Goal: Information Seeking & Learning: Learn about a topic

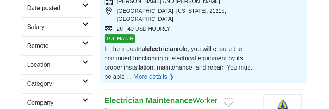
scroll to position [232, 0]
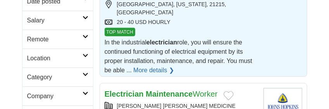
click at [146, 66] on link "More details ❯" at bounding box center [153, 70] width 41 height 9
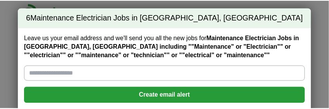
scroll to position [41, 0]
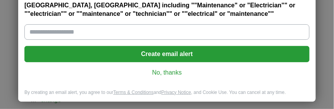
click at [161, 71] on link "No, thanks" at bounding box center [167, 73] width 273 height 9
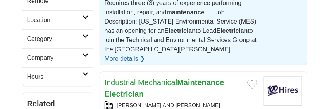
scroll to position [283, 0]
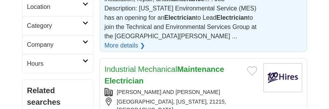
click at [145, 41] on link "More details ❯" at bounding box center [125, 45] width 41 height 9
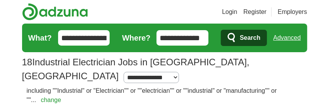
scroll to position [123, 0]
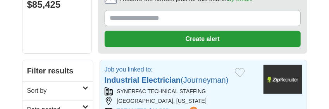
click at [156, 76] on strong "Electrician" at bounding box center [161, 80] width 39 height 9
